Goal: Find specific page/section: Find specific page/section

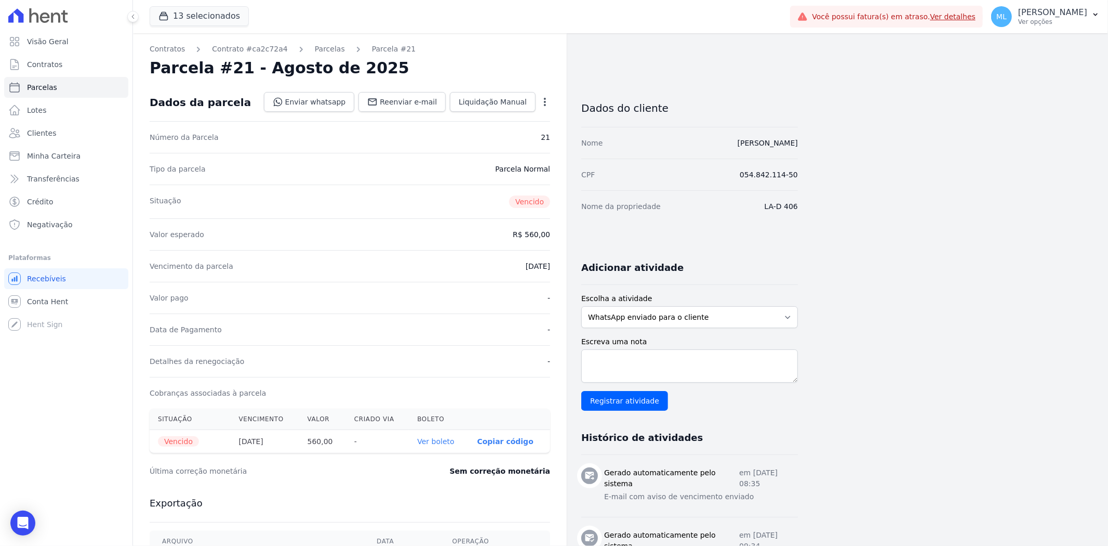
scroll to position [173, 0]
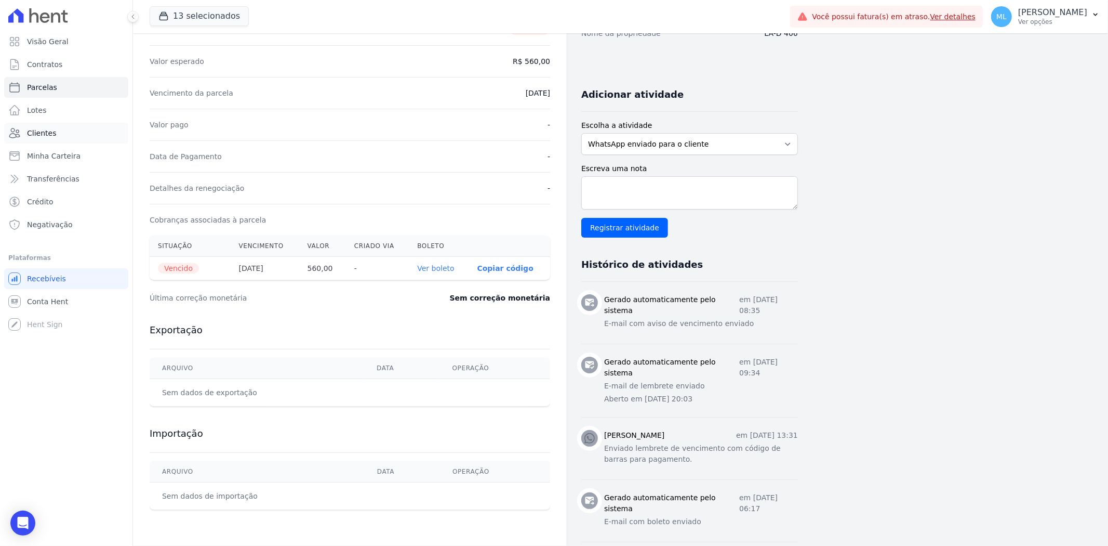
click at [73, 142] on link "Clientes" at bounding box center [66, 133] width 124 height 21
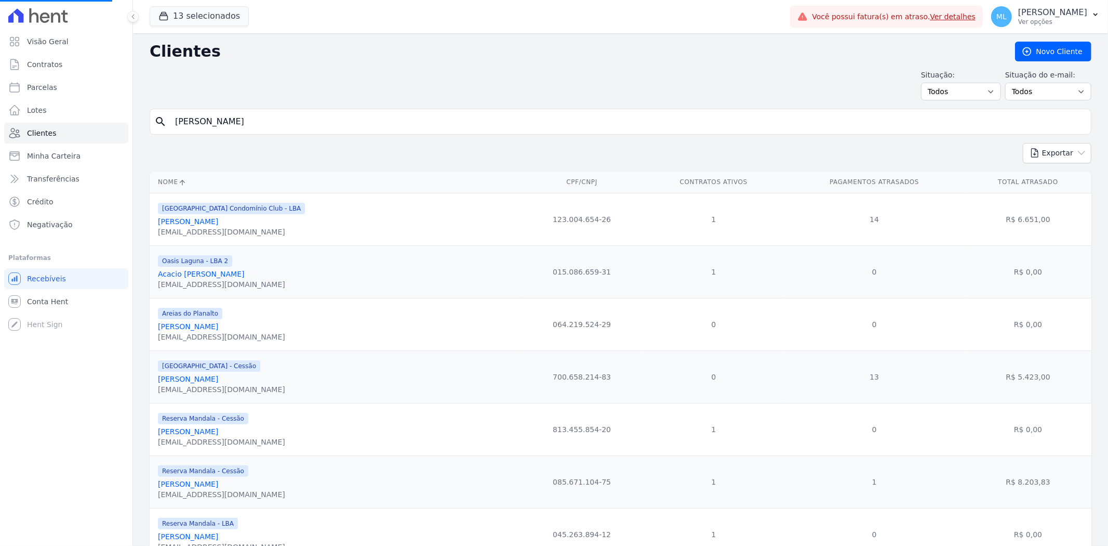
click at [268, 126] on input "[PERSON_NAME]" at bounding box center [628, 121] width 918 height 21
click at [268, 126] on input "search" at bounding box center [628, 121] width 918 height 21
type input "[US_STATE][PERSON_NAME]"
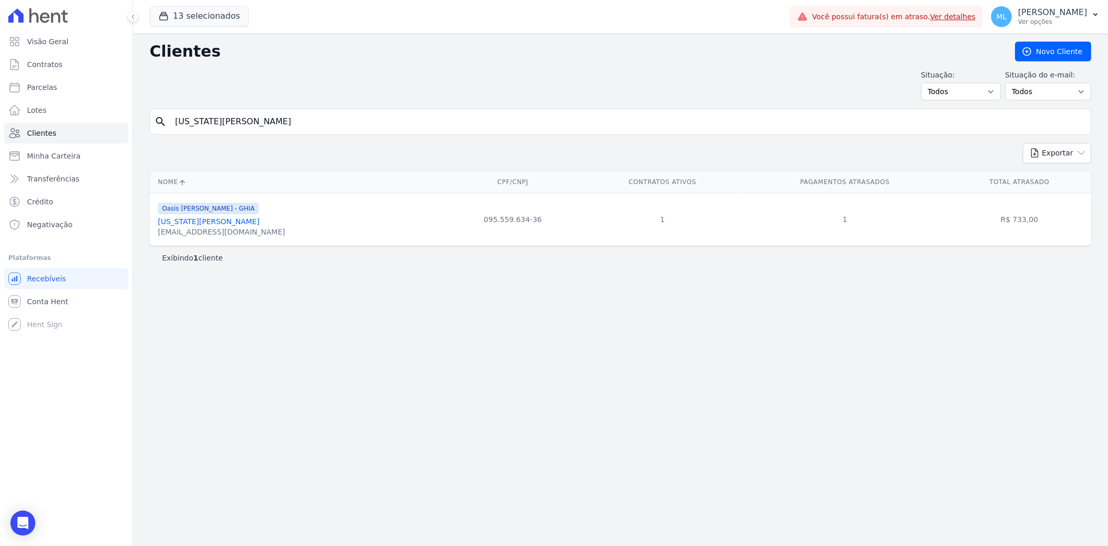
click at [221, 224] on link "[US_STATE][PERSON_NAME]" at bounding box center [209, 221] width 102 height 8
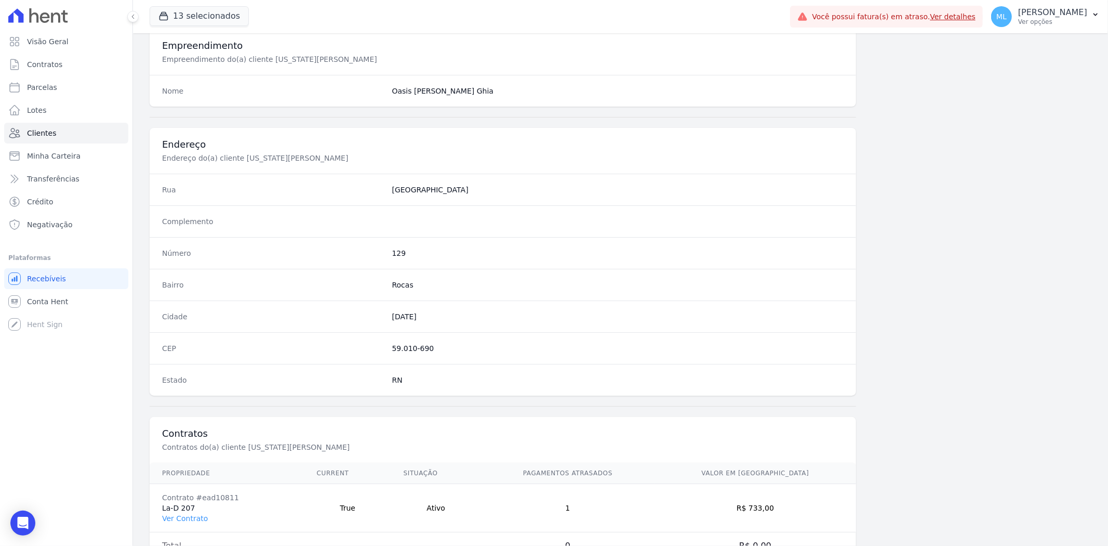
scroll to position [428, 0]
